Goal: Transaction & Acquisition: Book appointment/travel/reservation

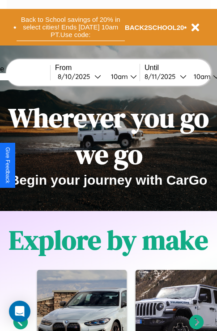
click at [70, 27] on button "Back to School savings of 20% in select cities! Ends [DATE] 10am PT. Use code:" at bounding box center [71, 27] width 108 height 28
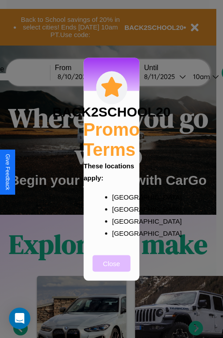
click at [112, 269] on button "Close" at bounding box center [112, 263] width 38 height 17
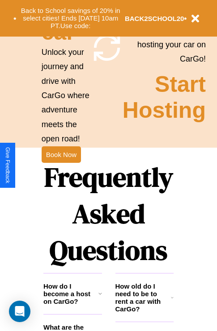
scroll to position [870, 0]
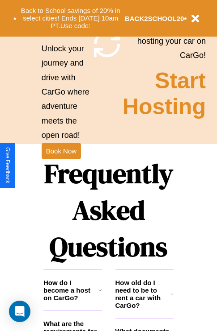
click at [61, 166] on h1 "Frequently Asked Questions" at bounding box center [108, 210] width 130 height 119
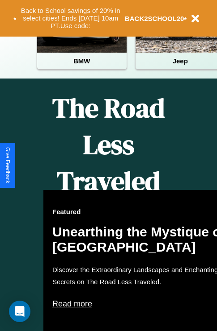
scroll to position [138, 0]
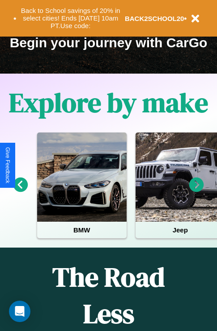
click at [196, 191] on icon at bounding box center [196, 185] width 15 height 15
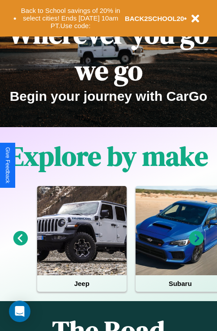
scroll to position [0, 0]
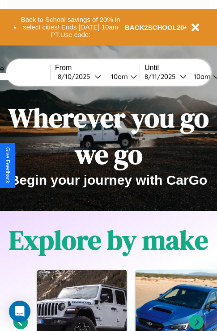
click at [196, 328] on icon at bounding box center [196, 322] width 15 height 15
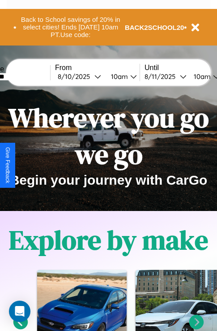
click at [196, 328] on icon at bounding box center [196, 322] width 15 height 15
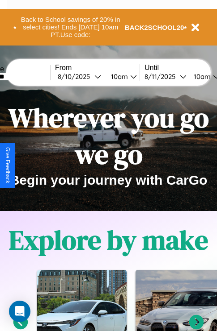
click at [20, 328] on icon at bounding box center [20, 322] width 15 height 15
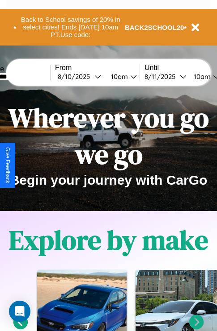
type input "*********"
click at [196, 328] on icon at bounding box center [196, 322] width 15 height 15
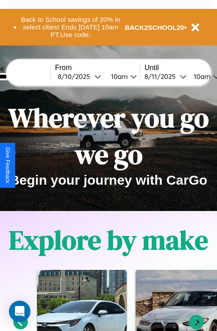
scroll to position [0, 33]
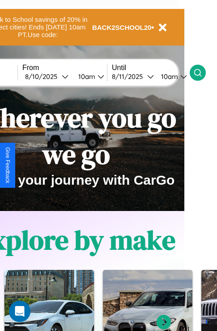
click at [202, 72] on icon at bounding box center [197, 72] width 9 height 9
